Goal: Transaction & Acquisition: Purchase product/service

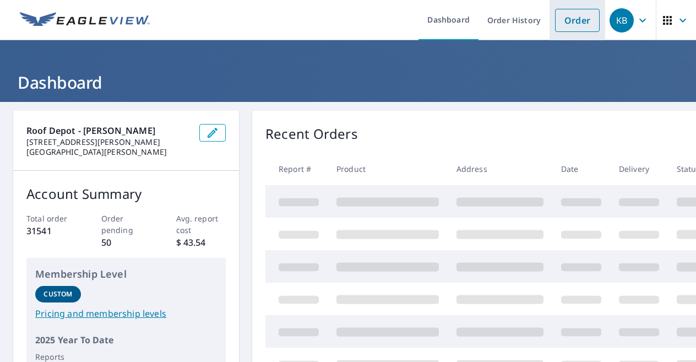
click at [562, 17] on link "Order" at bounding box center [577, 20] width 45 height 23
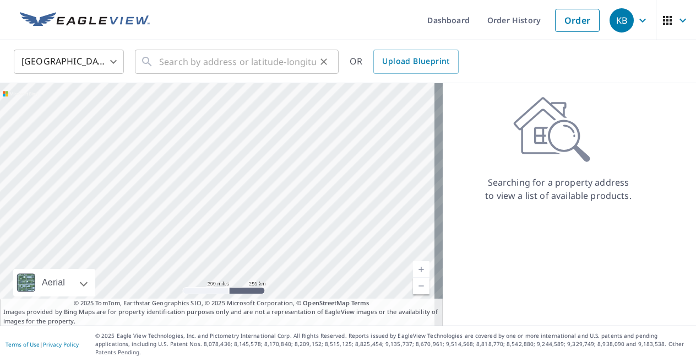
click at [159, 63] on div "​" at bounding box center [237, 62] width 204 height 24
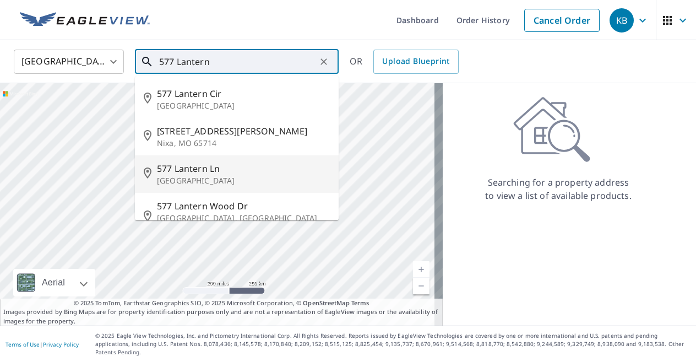
click at [200, 171] on span "577 Lantern Ln" at bounding box center [243, 168] width 173 height 13
type input "[STREET_ADDRESS]"
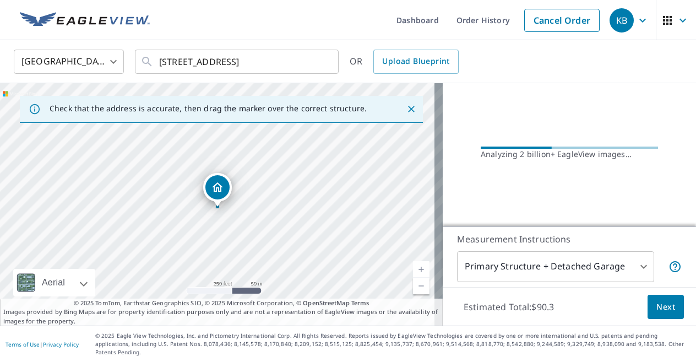
scroll to position [121, 0]
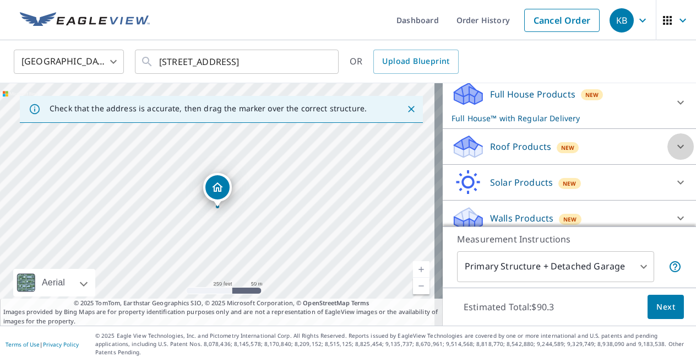
click at [677, 145] on icon at bounding box center [680, 147] width 7 height 4
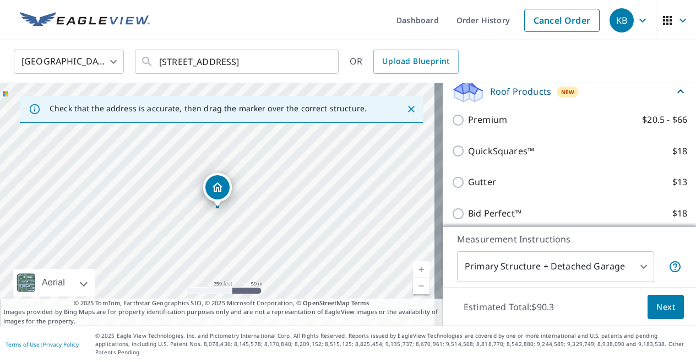
scroll to position [175, 0]
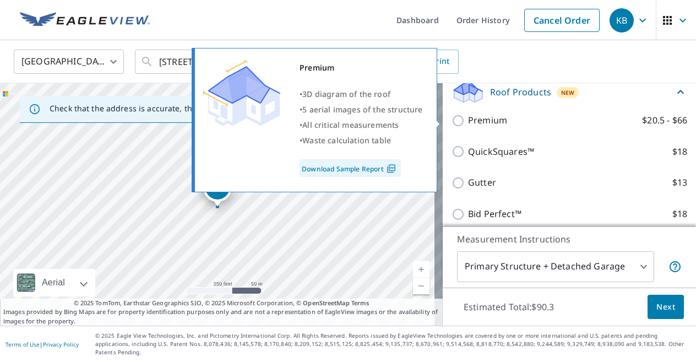
click at [452, 120] on input "Premium $20.5 - $66" at bounding box center [460, 120] width 17 height 13
checkbox input "true"
checkbox input "false"
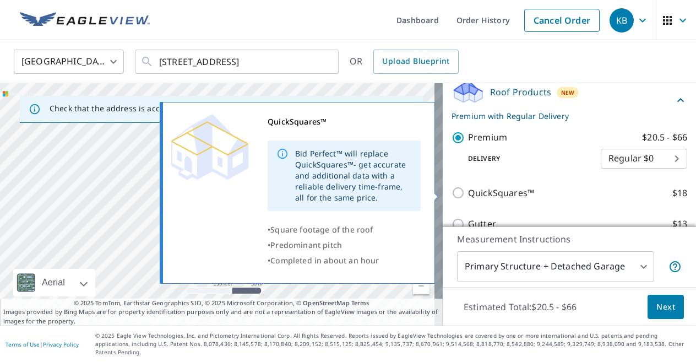
scroll to position [270, 0]
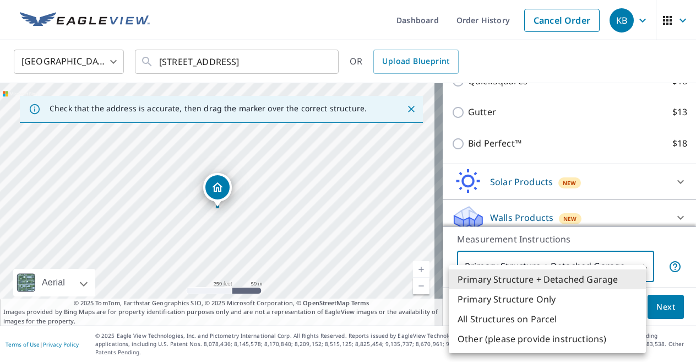
click at [616, 275] on body "KB KB Dashboard Order History Cancel Order KB [GEOGRAPHIC_DATA] [GEOGRAPHIC_DAT…" at bounding box center [348, 181] width 696 height 362
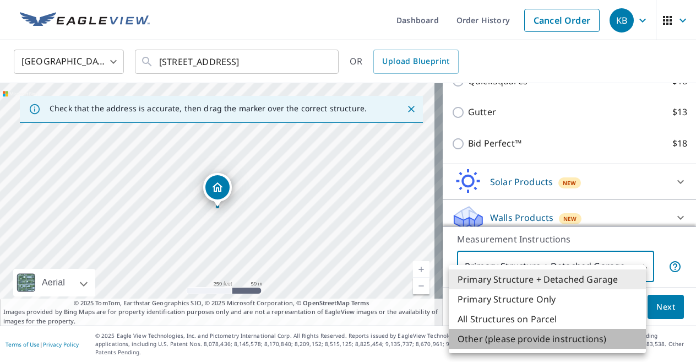
click at [592, 333] on li "Other (please provide instructions)" at bounding box center [547, 339] width 197 height 20
type input "5"
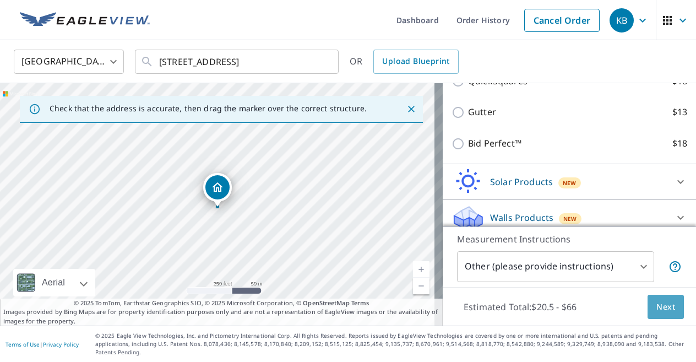
click at [659, 314] on span "Next" at bounding box center [666, 307] width 19 height 14
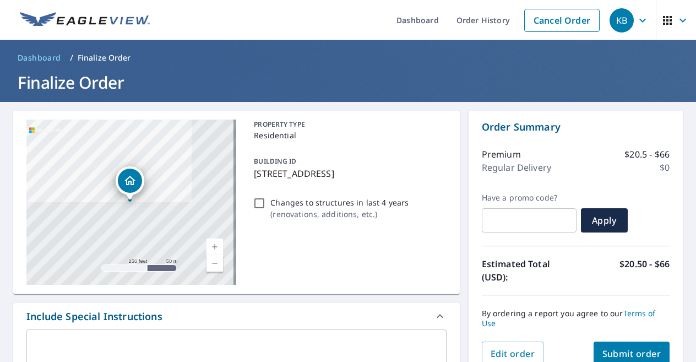
scroll to position [82, 0]
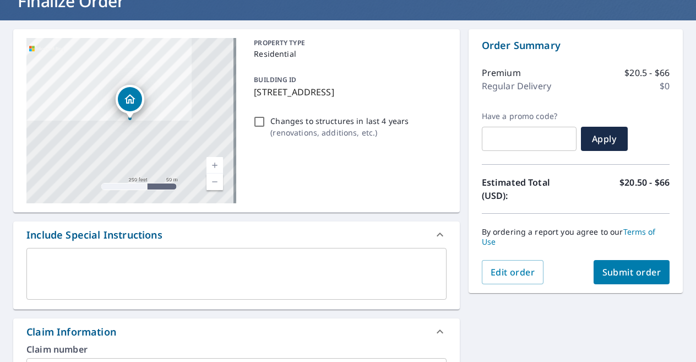
click at [207, 255] on div "x ​" at bounding box center [236, 274] width 420 height 52
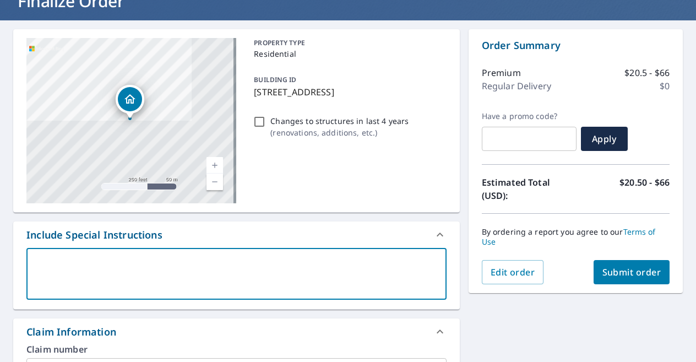
type textarea "E"
type textarea "x"
checkbox input "true"
type textarea "EV"
type textarea "x"
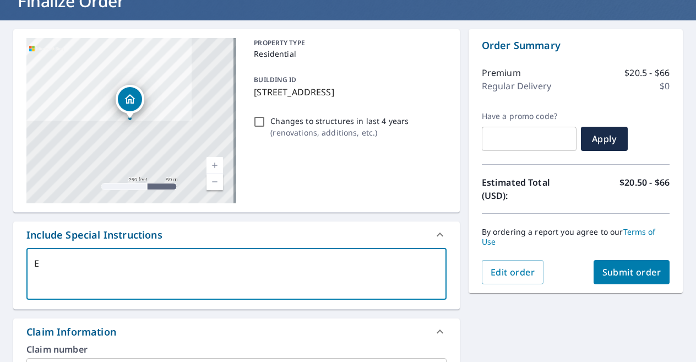
checkbox input "true"
type textarea "EV"
type textarea "x"
checkbox input "true"
type textarea "EV o"
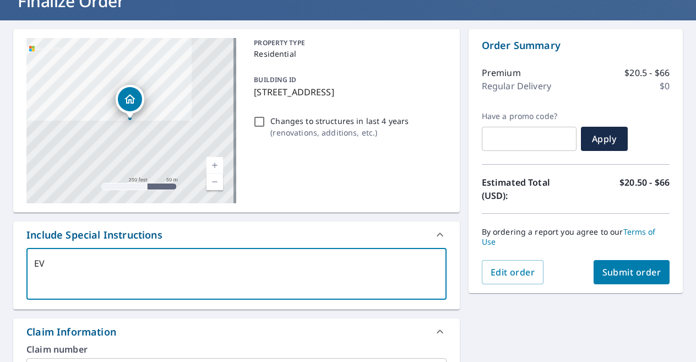
type textarea "x"
checkbox input "true"
type textarea "EV on"
type textarea "x"
checkbox input "true"
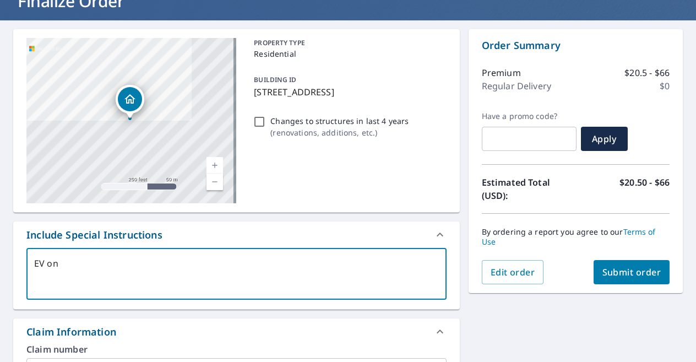
type textarea "EV on"
type textarea "x"
checkbox input "true"
type textarea "EV on m"
type textarea "x"
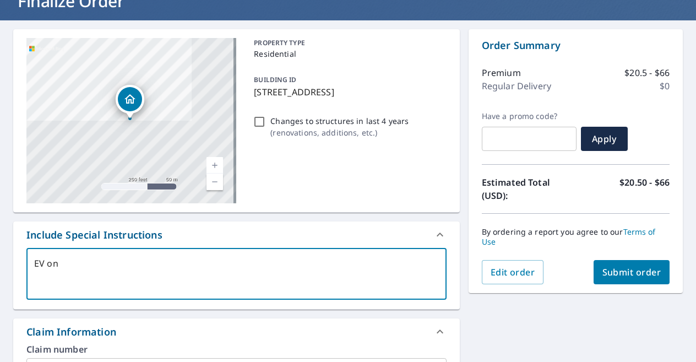
checkbox input "true"
type textarea "EV on me"
type textarea "x"
checkbox input "true"
type textarea "EV on met"
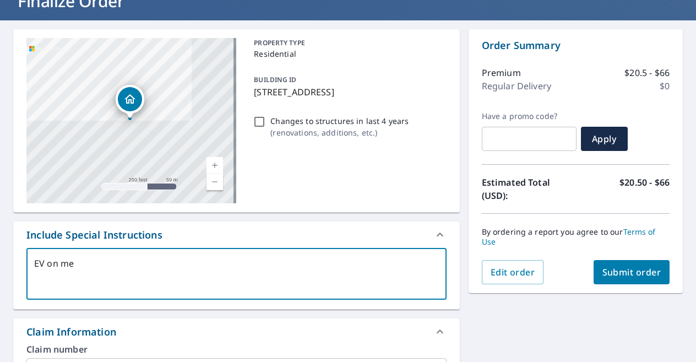
type textarea "x"
checkbox input "true"
type textarea "EV on meta"
type textarea "x"
checkbox input "true"
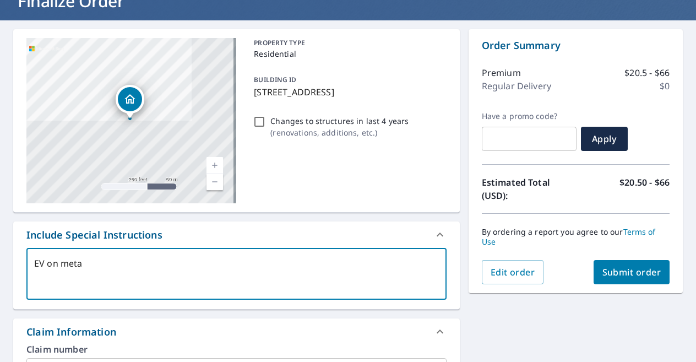
type textarea "EV on metal"
type textarea "x"
checkbox input "true"
type textarea "EV on metal"
type textarea "x"
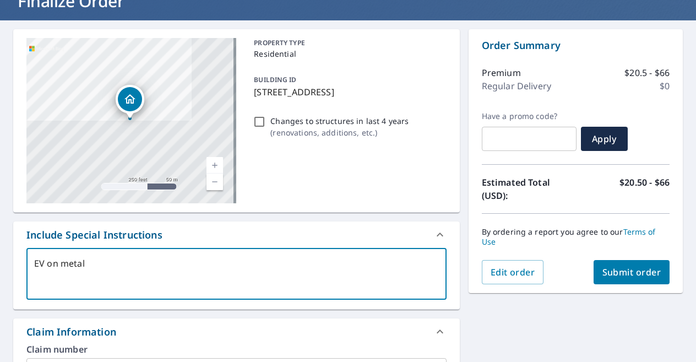
checkbox input "true"
type textarea "EV on metal g"
type textarea "x"
checkbox input "true"
type textarea "EV on metal gr"
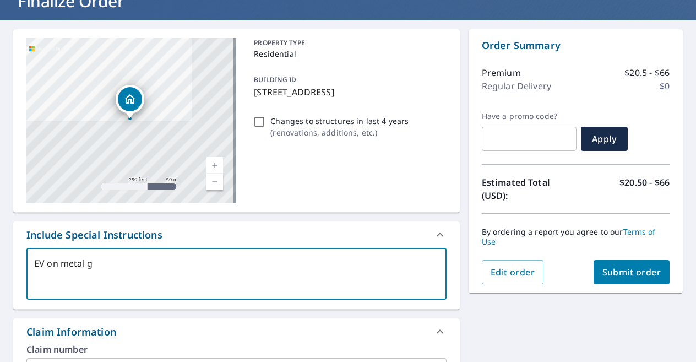
type textarea "x"
checkbox input "true"
type textarea "EV on metal gra"
type textarea "x"
checkbox input "true"
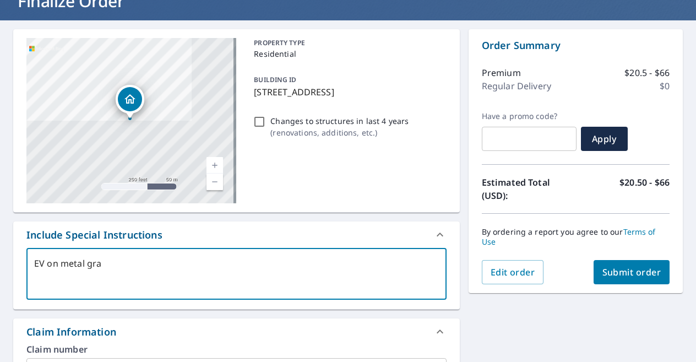
type textarea "EV on metal grag"
type textarea "x"
checkbox input "true"
type textarea "EV on metal [PERSON_NAME]"
type textarea "x"
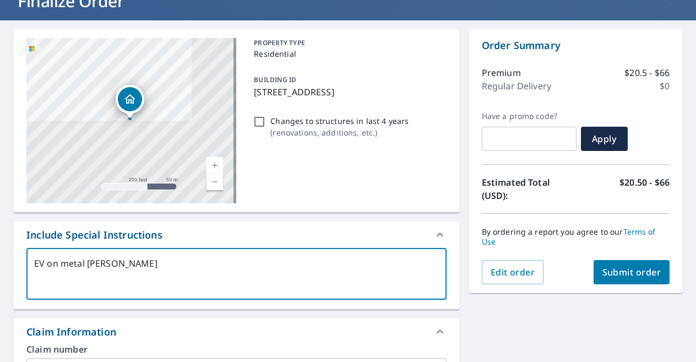
checkbox input "true"
type textarea "EV on metal grag"
type textarea "x"
checkbox input "true"
type textarea "EV on metal gra"
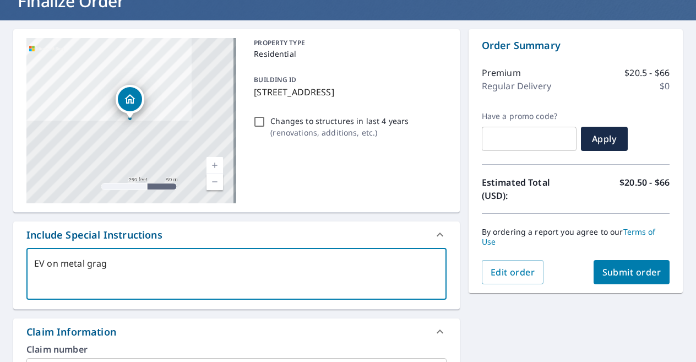
type textarea "x"
checkbox input "true"
type textarea "EV on metal gr"
type textarea "x"
checkbox input "true"
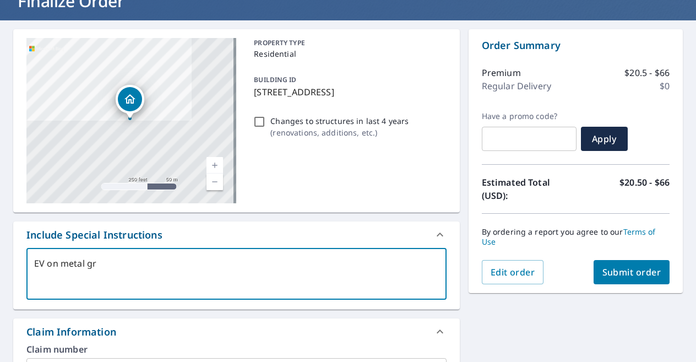
type textarea "EV on metal g"
type textarea "x"
checkbox input "true"
type textarea "EV on metal ga"
type textarea "x"
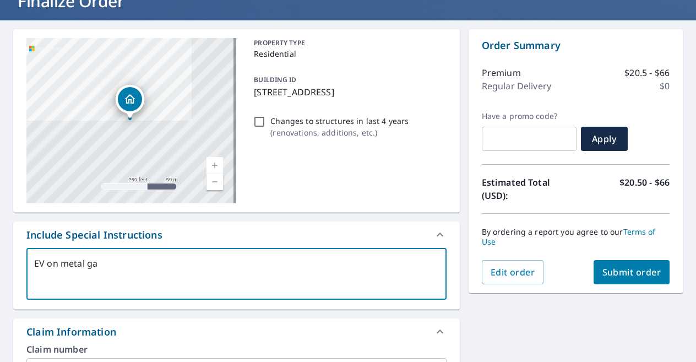
checkbox input "true"
type textarea "EV on metal gar"
type textarea "x"
checkbox input "true"
type textarea "EV on metal gara"
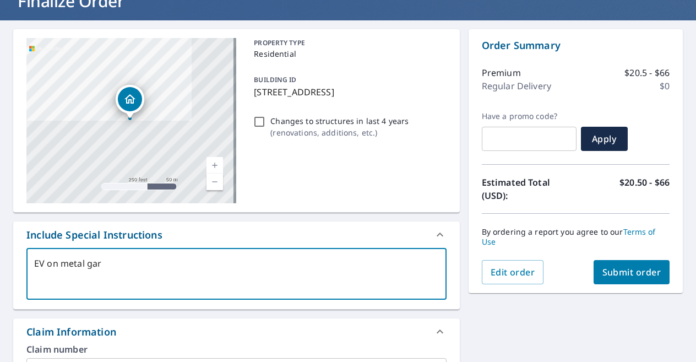
type textarea "x"
checkbox input "true"
type textarea "EV on metal garag"
type textarea "x"
checkbox input "true"
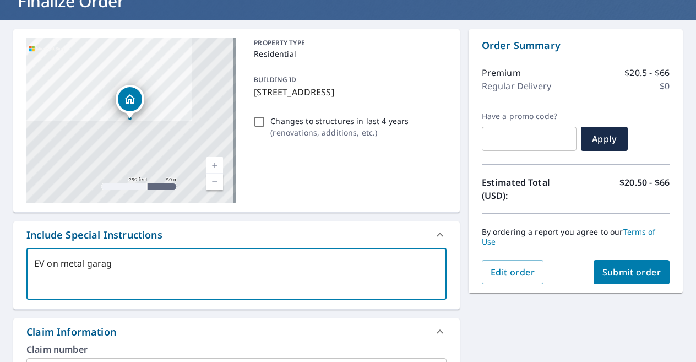
type textarea "EV on metal garage"
type textarea "x"
checkbox input "true"
type textarea "EV on metal garage"
type textarea "x"
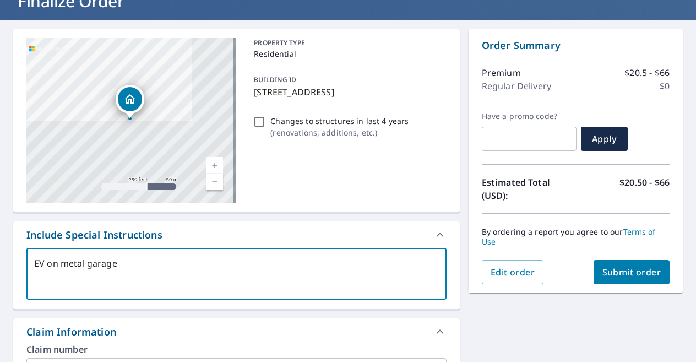
checkbox input "true"
type textarea "EV on metal garage o"
type textarea "x"
checkbox input "true"
type textarea "EV on metal garage on"
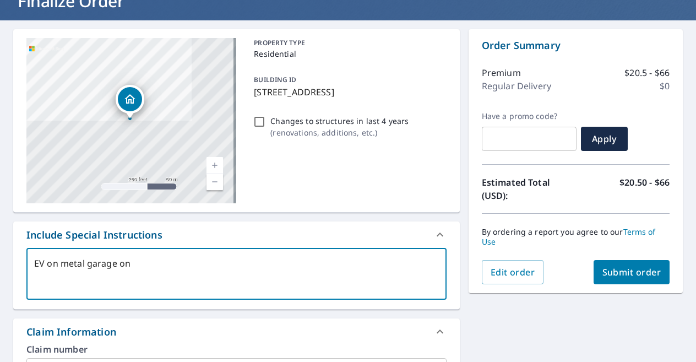
type textarea "x"
checkbox input "true"
type textarea "EV on metal garage onl"
type textarea "x"
checkbox input "true"
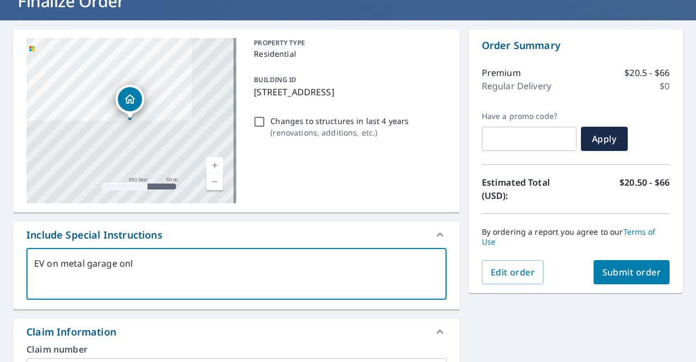
type textarea "EV on metal garage only"
type textarea "x"
checkbox input "true"
type textarea "EV on metal garage only"
type textarea "x"
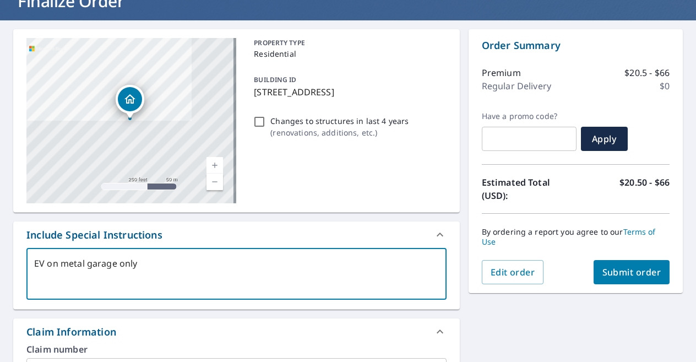
checkbox input "true"
type textarea "EV on metal garage only"
click at [211, 163] on link "Current Level 17, Zoom In" at bounding box center [215, 165] width 17 height 17
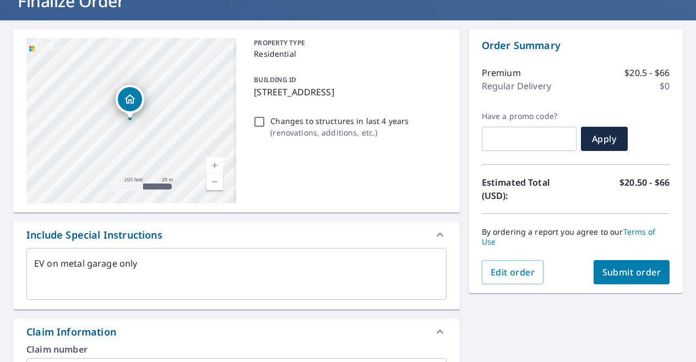
click at [211, 163] on link "Current Level 18, Zoom In" at bounding box center [215, 165] width 17 height 17
click at [211, 163] on link "Current Level 19, Zoom In" at bounding box center [215, 165] width 17 height 17
click at [213, 164] on link "Current Level 20, Zoom In Disabled" at bounding box center [215, 165] width 17 height 17
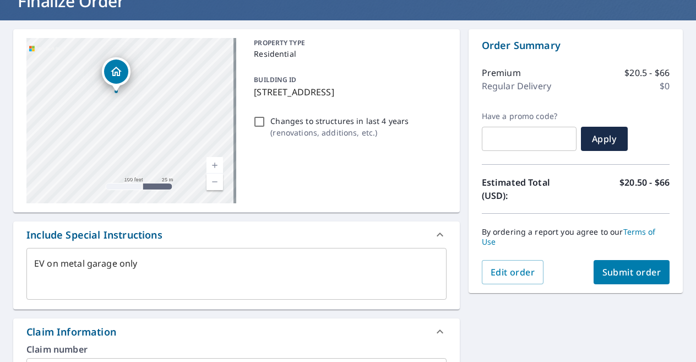
drag, startPoint x: 180, startPoint y: 116, endPoint x: 135, endPoint y: 103, distance: 46.0
click at [135, 103] on div "[STREET_ADDRESS]" at bounding box center [131, 120] width 210 height 165
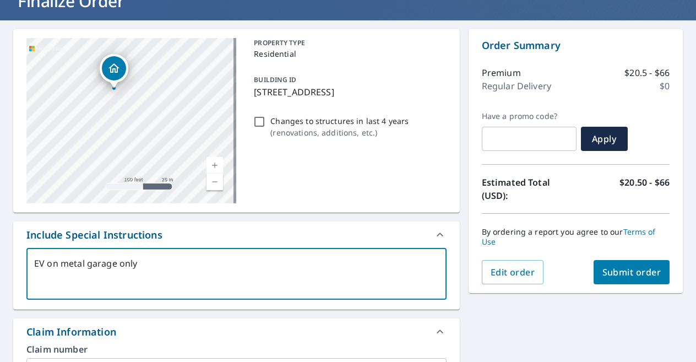
click at [193, 265] on textarea "EV on metal garage only" at bounding box center [236, 273] width 405 height 31
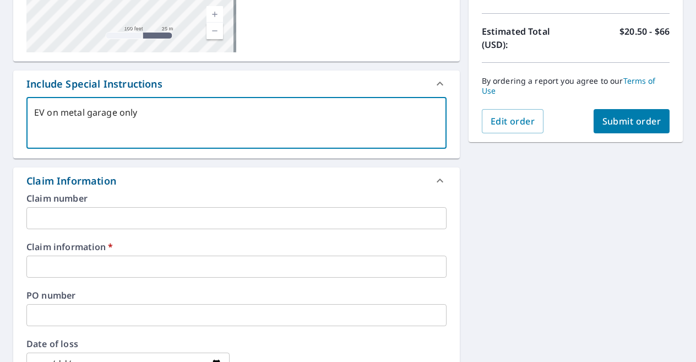
scroll to position [235, 0]
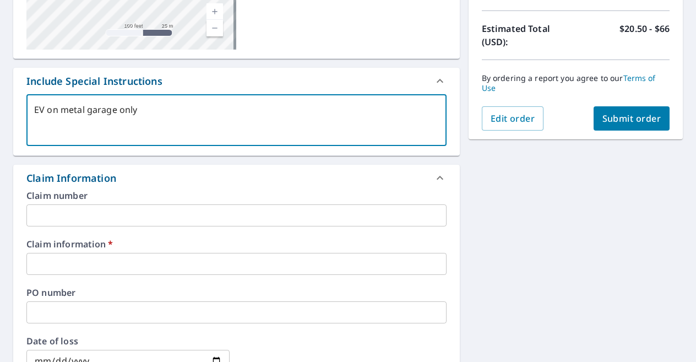
type textarea "x"
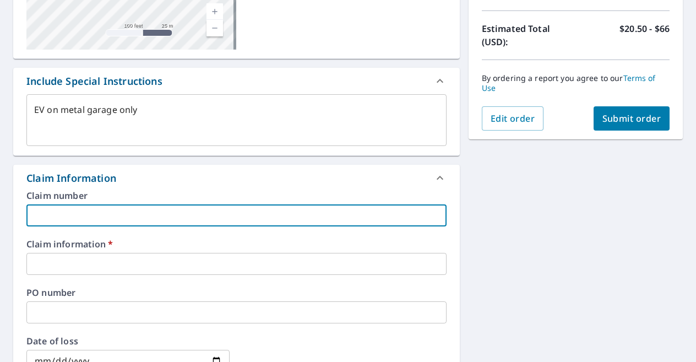
click at [223, 210] on input "text" at bounding box center [236, 215] width 420 height 22
type input "505091"
type textarea "x"
checkbox input "true"
click at [113, 266] on input "text" at bounding box center [236, 264] width 420 height 22
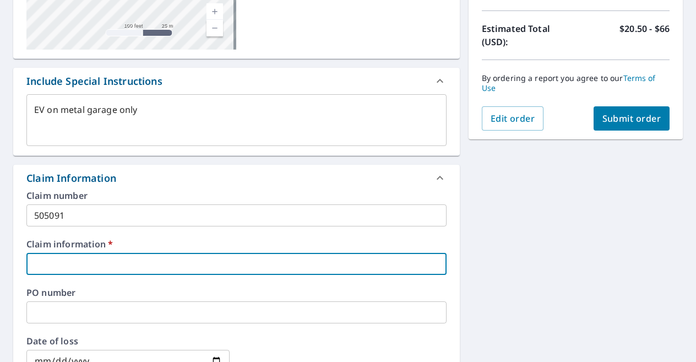
type input "[PERSON_NAME] Contracting"
type textarea "x"
checkbox input "true"
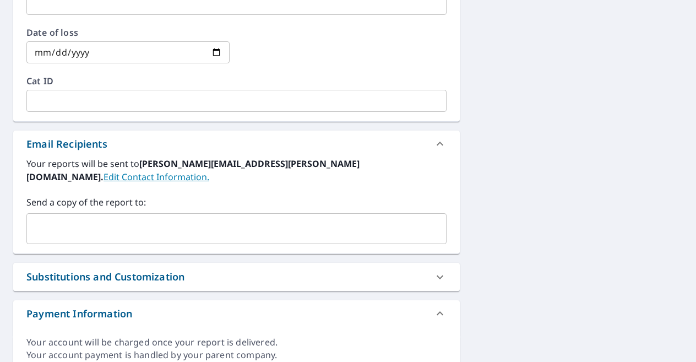
scroll to position [544, 0]
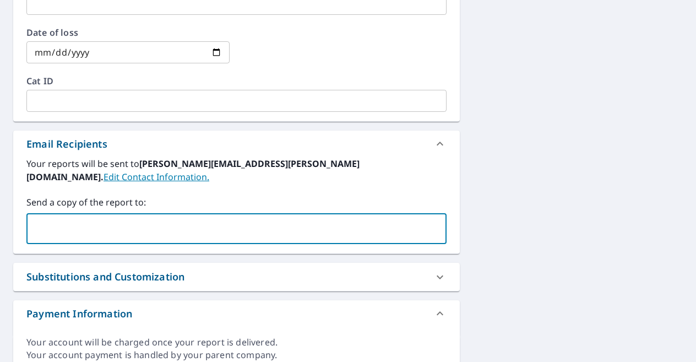
click at [96, 218] on input "text" at bounding box center [228, 228] width 394 height 21
type input "[PERSON_NAME][EMAIL_ADDRESS][DOMAIN_NAME]"
type textarea "x"
checkbox input "true"
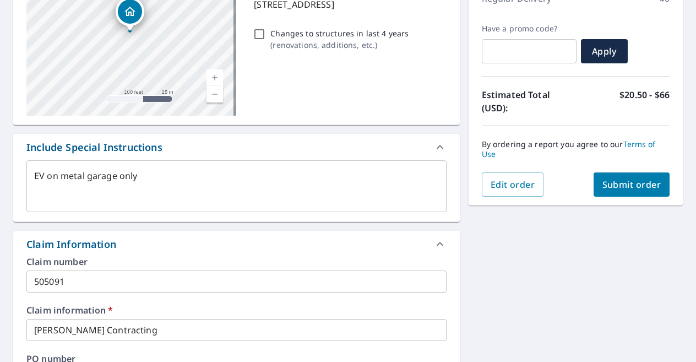
scroll to position [169, 0]
click at [623, 182] on span "Submit order" at bounding box center [632, 185] width 59 height 12
type textarea "x"
checkbox input "true"
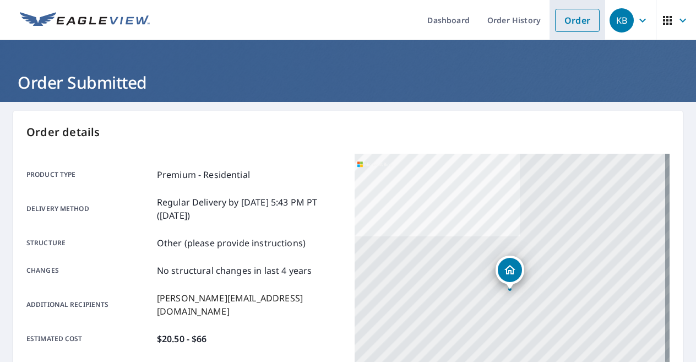
click at [575, 20] on link "Order" at bounding box center [577, 20] width 45 height 23
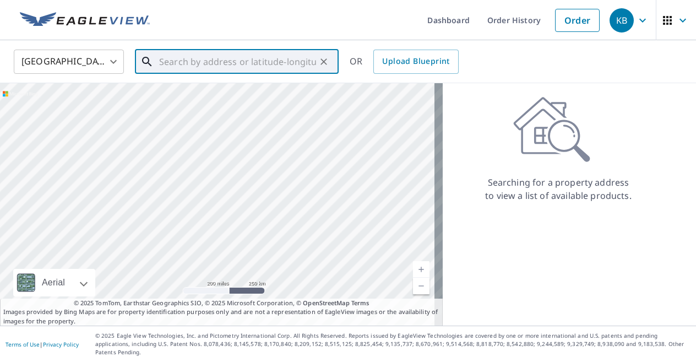
click at [166, 59] on input "text" at bounding box center [237, 61] width 157 height 31
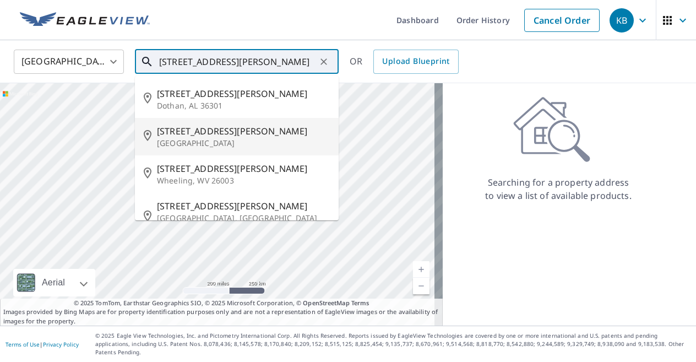
click at [195, 133] on span "[STREET_ADDRESS][PERSON_NAME]" at bounding box center [243, 130] width 173 height 13
type input "[STREET_ADDRESS][PERSON_NAME]"
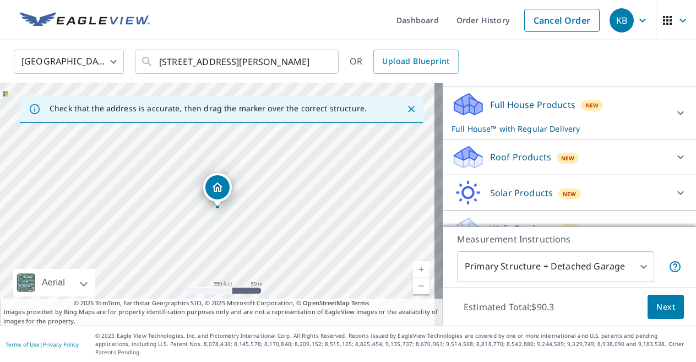
scroll to position [114, 0]
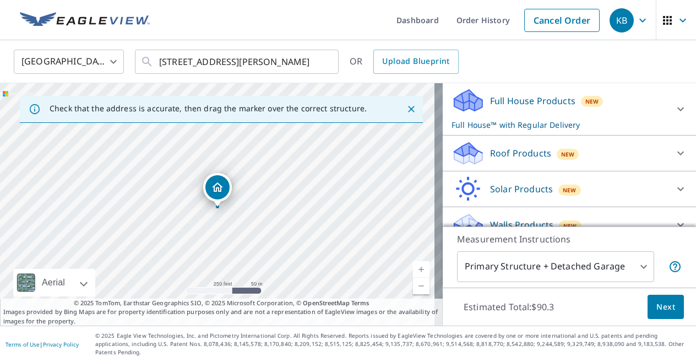
click at [674, 150] on icon at bounding box center [680, 153] width 13 height 13
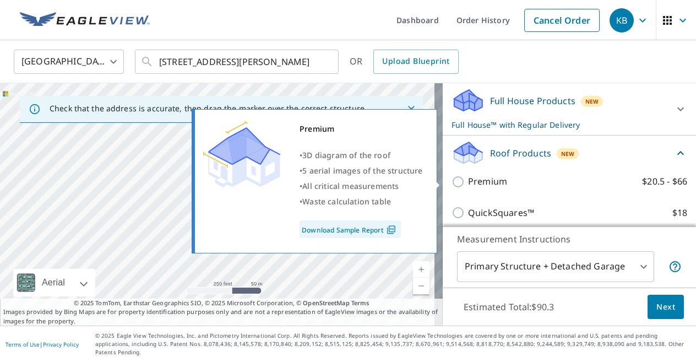
click at [452, 181] on input "Premium $20.5 - $66" at bounding box center [460, 181] width 17 height 13
checkbox input "true"
checkbox input "false"
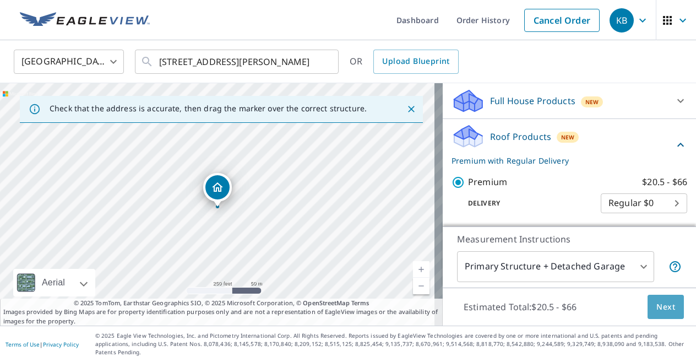
click at [658, 313] on span "Next" at bounding box center [666, 307] width 19 height 14
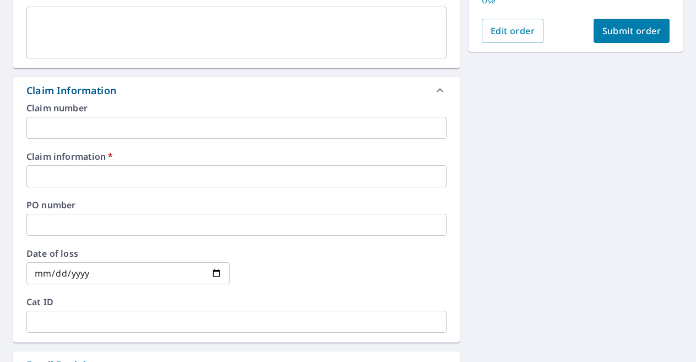
scroll to position [323, 0]
click at [216, 122] on input "text" at bounding box center [236, 128] width 420 height 22
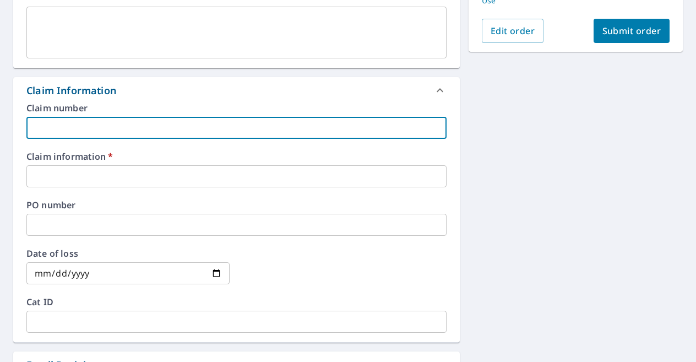
type input "505091"
checkbox input "true"
click at [111, 182] on input "text" at bounding box center [236, 176] width 420 height 22
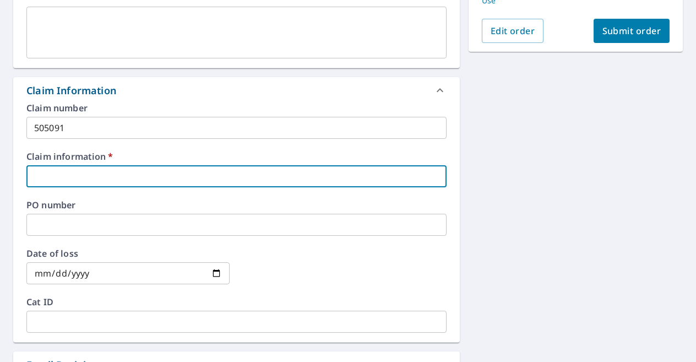
type input "[PERSON_NAME] Contracting"
checkbox input "true"
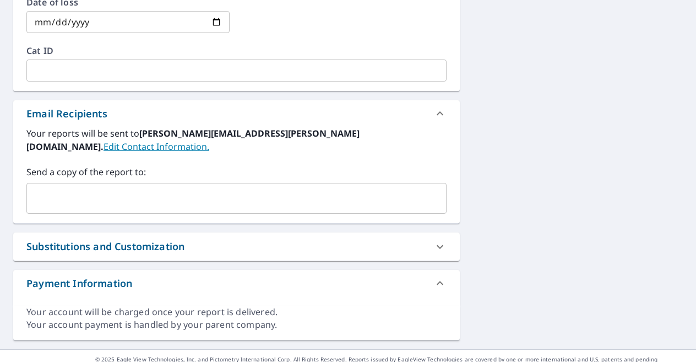
scroll to position [574, 0]
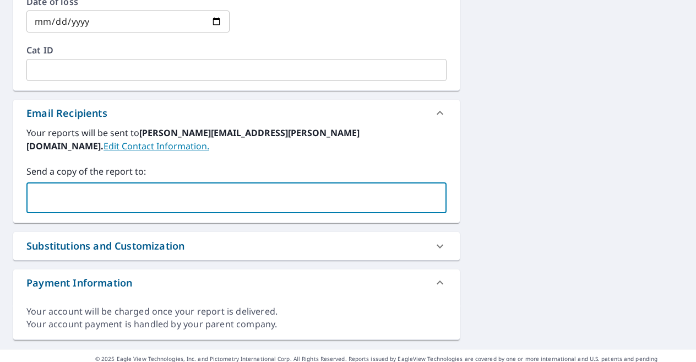
click at [228, 193] on input "text" at bounding box center [228, 197] width 394 height 21
type input "[PERSON_NAME][EMAIL_ADDRESS][DOMAIN_NAME]"
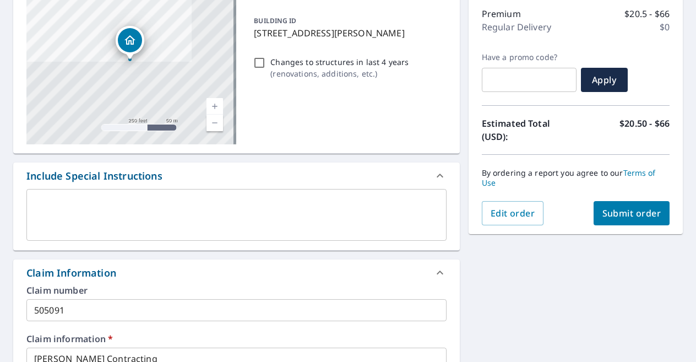
scroll to position [110, 0]
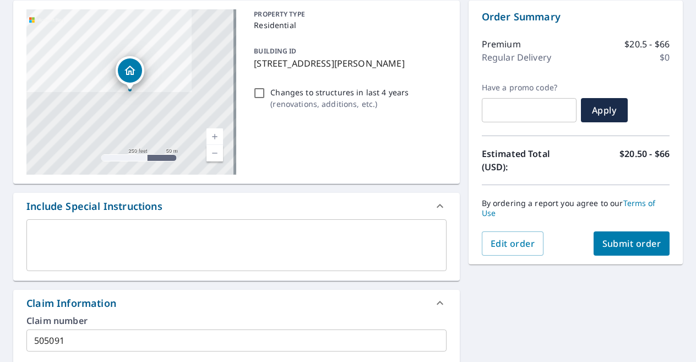
click at [615, 245] on span "Submit order" at bounding box center [632, 243] width 59 height 12
checkbox input "true"
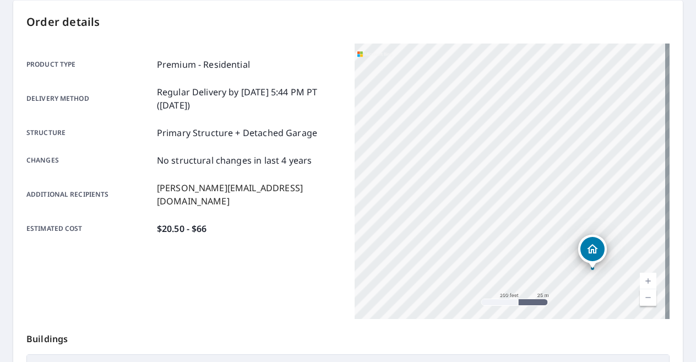
click at [484, 9] on div "Order details Product type Premium - Residential Delivery method Regular Delive…" at bounding box center [348, 251] width 670 height 501
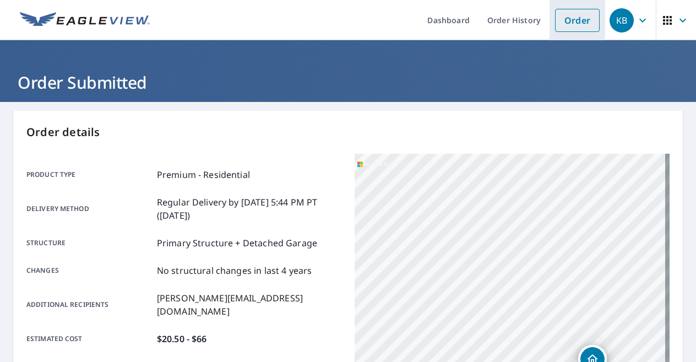
click at [568, 16] on link "Order" at bounding box center [577, 20] width 45 height 23
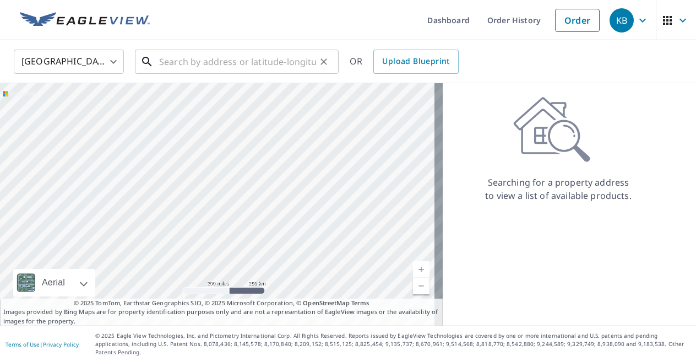
click at [182, 63] on input "text" at bounding box center [237, 61] width 157 height 31
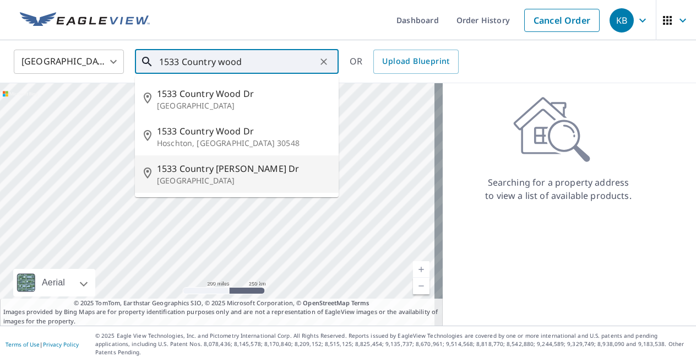
click at [261, 171] on span "1533 Country [PERSON_NAME] Dr" at bounding box center [243, 168] width 173 height 13
type input "[STREET_ADDRESS][PERSON_NAME][PERSON_NAME]"
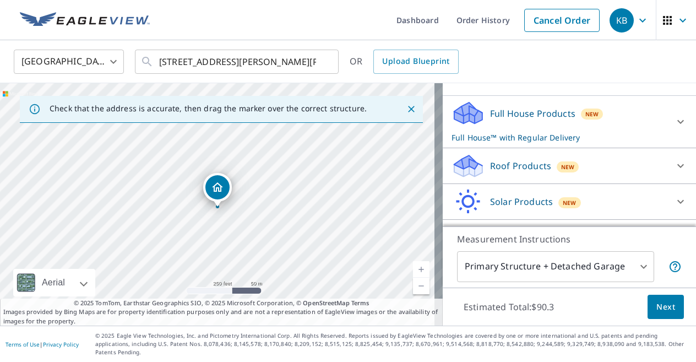
scroll to position [104, 0]
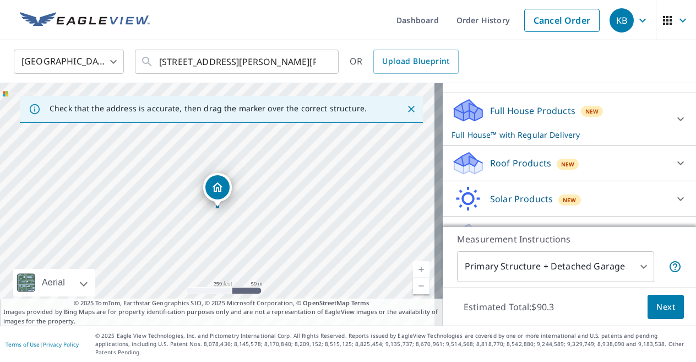
click at [668, 167] on div at bounding box center [681, 163] width 26 height 26
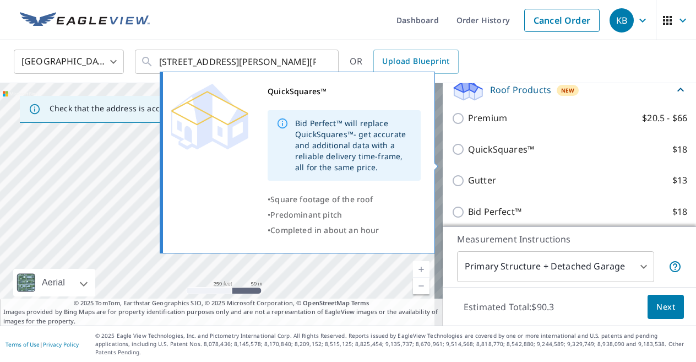
scroll to position [177, 0]
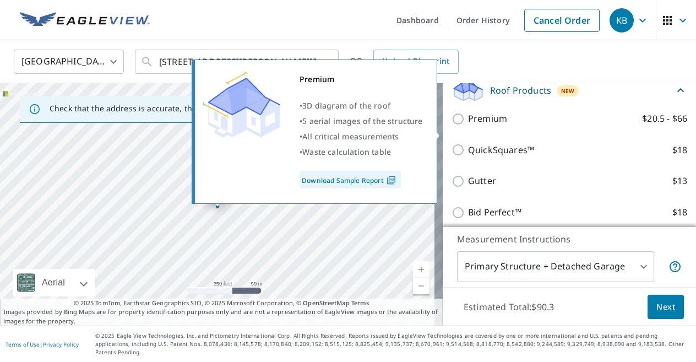
click at [482, 126] on p "Premium" at bounding box center [487, 119] width 39 height 14
click at [468, 126] on input "Premium $20.5 - $66" at bounding box center [460, 118] width 17 height 13
checkbox input "true"
checkbox input "false"
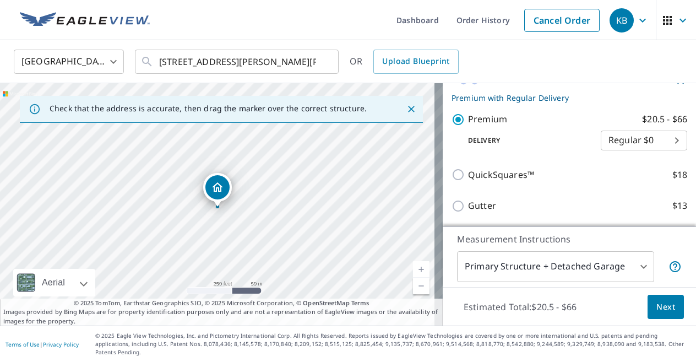
click at [662, 308] on span "Next" at bounding box center [666, 307] width 19 height 14
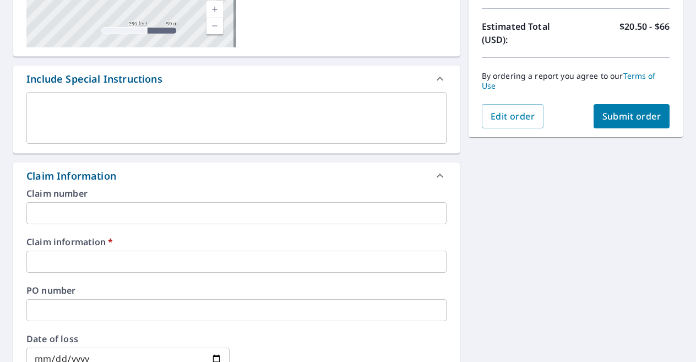
scroll to position [237, 0]
click at [120, 218] on input "text" at bounding box center [236, 214] width 420 height 22
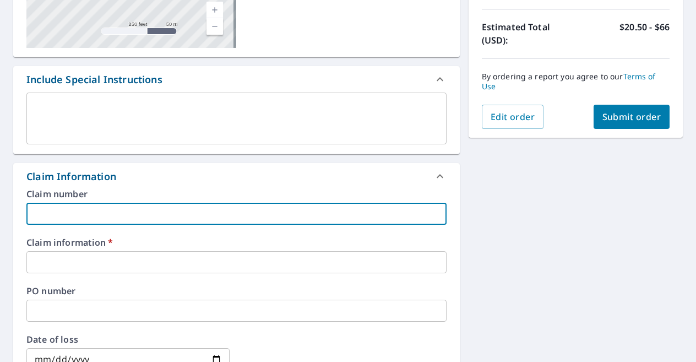
type input "505091"
checkbox input "true"
click at [106, 257] on input "text" at bounding box center [236, 262] width 420 height 22
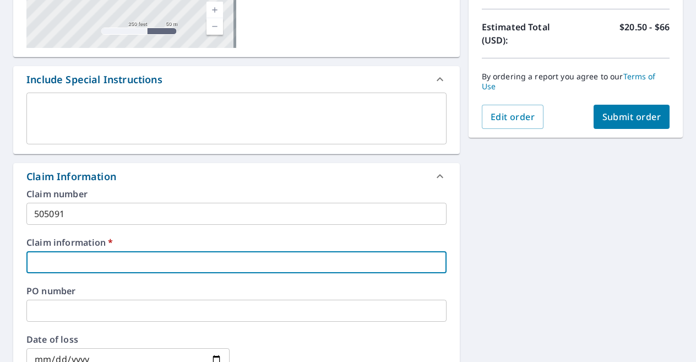
type input "[PERSON_NAME] Contracting"
checkbox input "true"
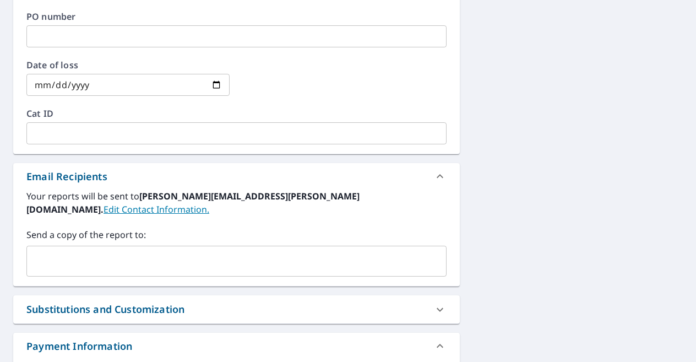
scroll to position [511, 0]
click at [95, 251] on input "text" at bounding box center [228, 261] width 394 height 21
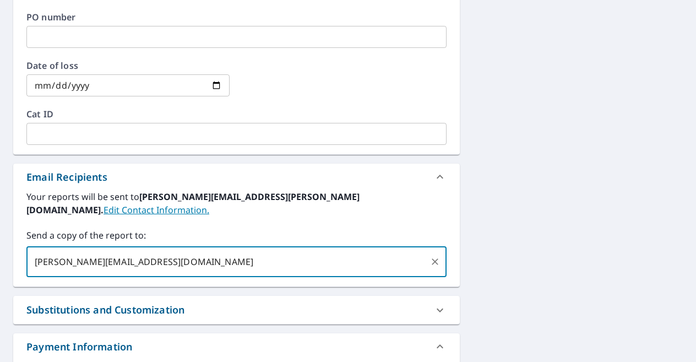
type input "[PERSON_NAME][EMAIL_ADDRESS][DOMAIN_NAME]"
click at [607, 212] on div "[STREET_ADDRESS][PERSON_NAME][PERSON_NAME] Aerial Road A standard road map Aeri…" at bounding box center [348, 1] width 696 height 821
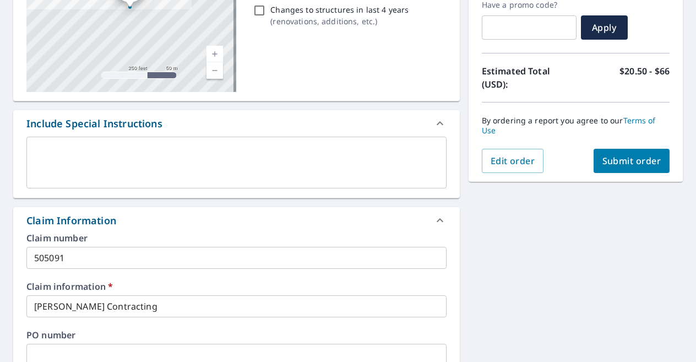
scroll to position [192, 0]
click at [629, 158] on span "Submit order" at bounding box center [632, 161] width 59 height 12
checkbox input "true"
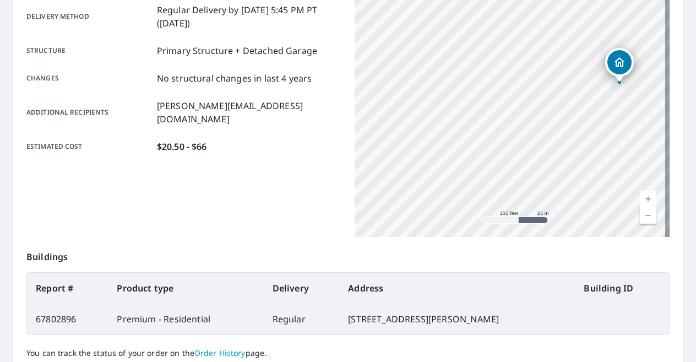
click at [271, 171] on div "Product type Premium - Residential Delivery method Regular Delivery by [DATE] 5…" at bounding box center [183, 98] width 315 height 275
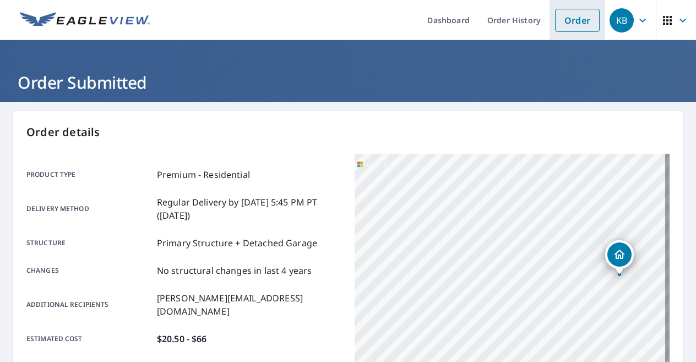
click at [572, 13] on link "Order" at bounding box center [577, 20] width 45 height 23
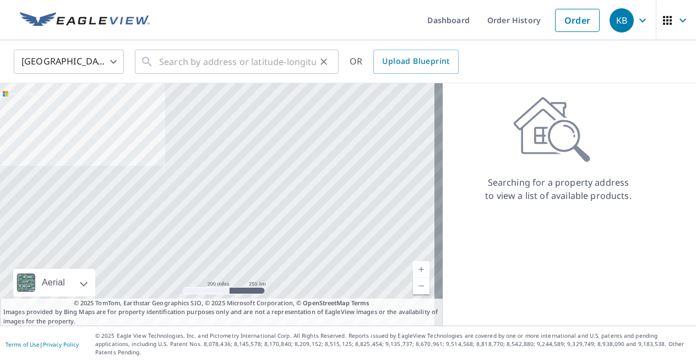
click at [154, 63] on div "​" at bounding box center [237, 62] width 204 height 24
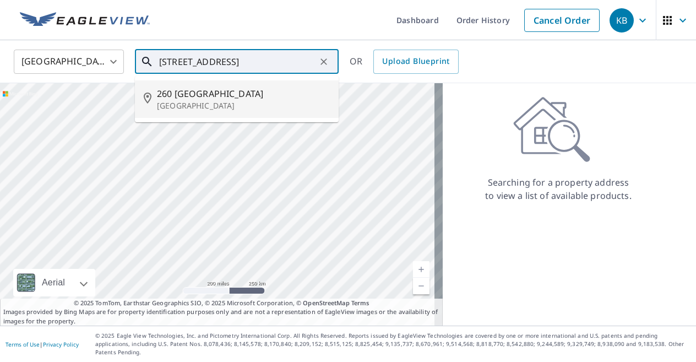
click at [198, 93] on span "260 [GEOGRAPHIC_DATA]" at bounding box center [243, 93] width 173 height 13
type input "[STREET_ADDRESS]"
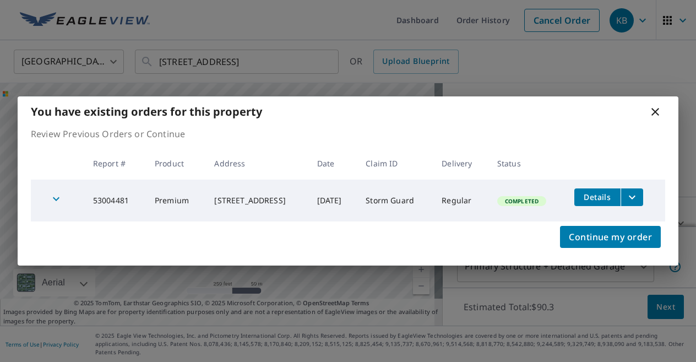
click at [607, 194] on span "Details" at bounding box center [597, 197] width 33 height 10
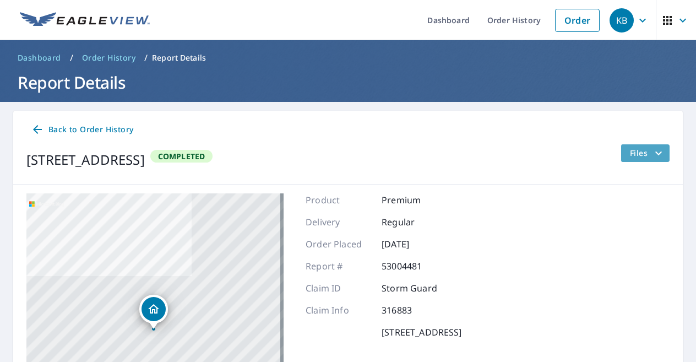
click at [638, 151] on span "Files" at bounding box center [647, 153] width 35 height 13
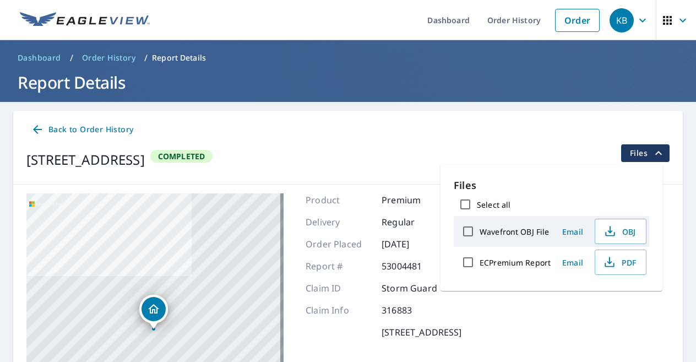
click at [474, 262] on input "ECPremium Report" at bounding box center [468, 262] width 23 height 23
checkbox input "true"
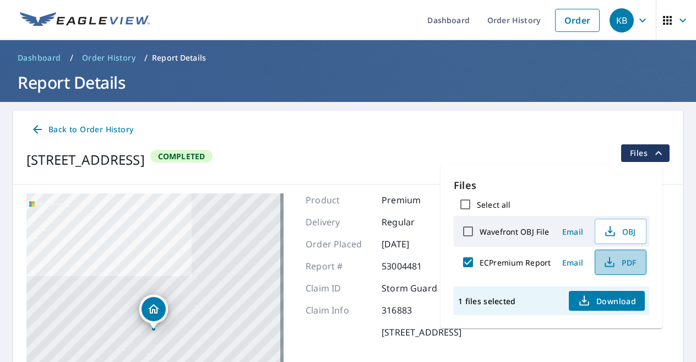
click at [630, 265] on span "PDF" at bounding box center [619, 262] width 35 height 13
click at [608, 295] on span "Download" at bounding box center [607, 300] width 58 height 13
